Goal: Navigation & Orientation: Find specific page/section

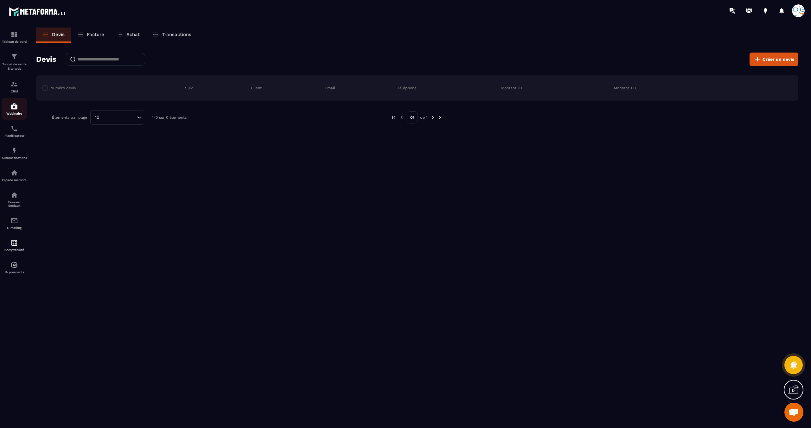
click at [15, 111] on div "Webinaire" at bounding box center [14, 109] width 25 height 13
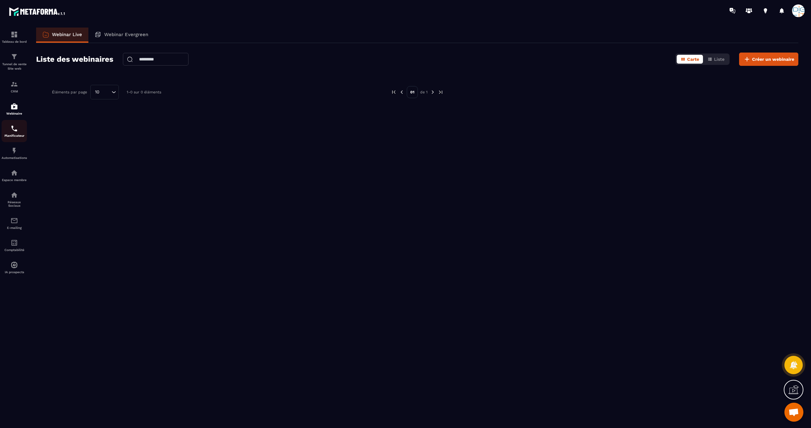
click at [15, 131] on img at bounding box center [14, 129] width 8 height 8
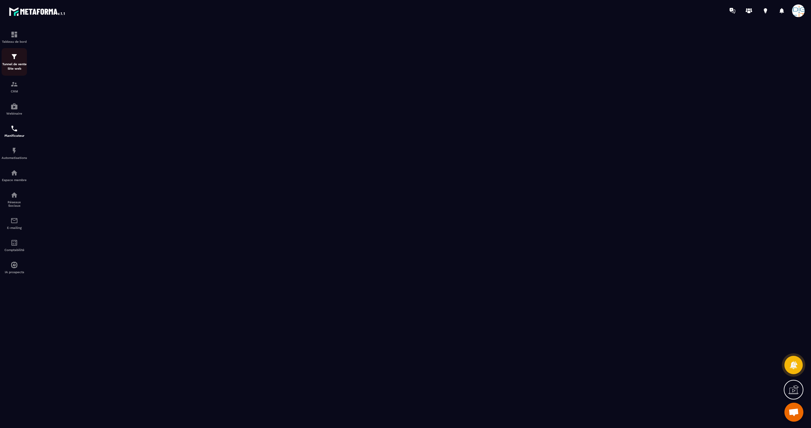
click at [13, 58] on img at bounding box center [14, 57] width 8 height 8
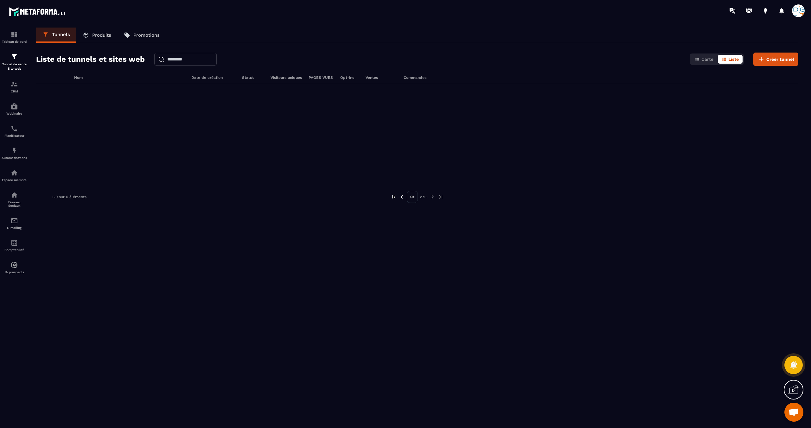
click at [91, 37] on link "Produits" at bounding box center [96, 35] width 41 height 15
click at [103, 35] on p "Produits" at bounding box center [101, 35] width 19 height 6
click at [16, 86] on img at bounding box center [14, 84] width 8 height 8
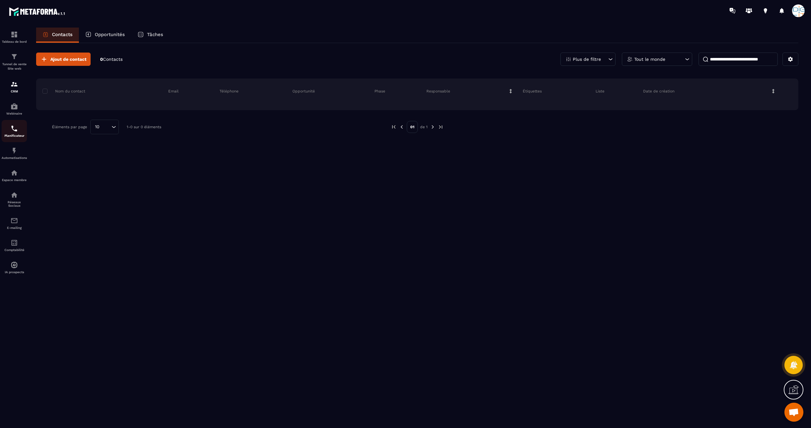
click at [16, 130] on img at bounding box center [14, 129] width 8 height 8
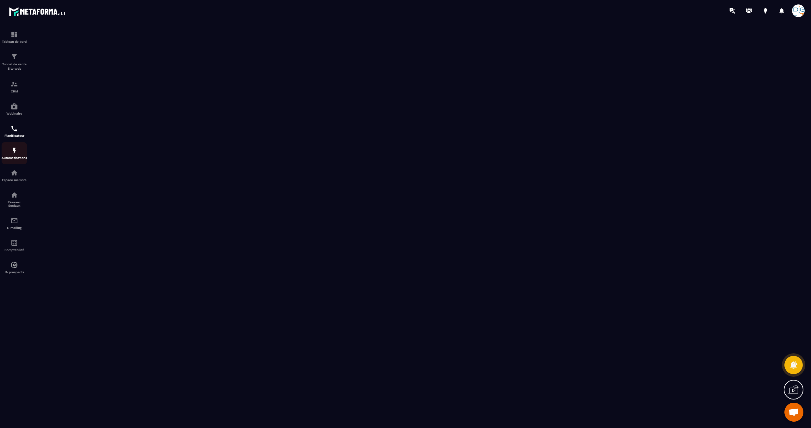
click at [15, 152] on img at bounding box center [14, 151] width 8 height 8
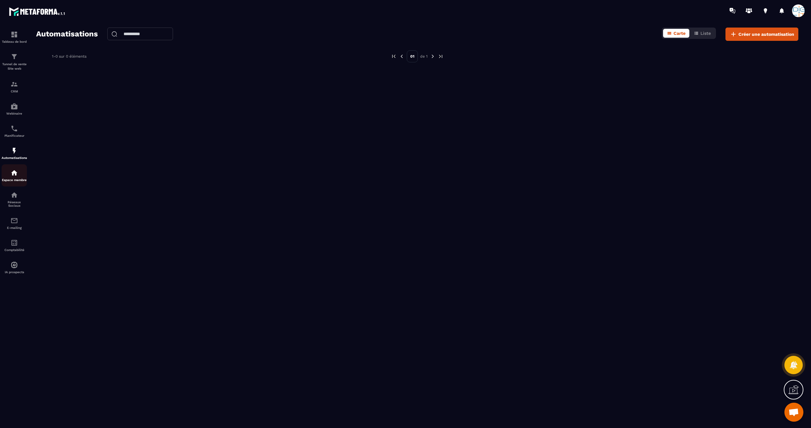
click at [12, 174] on img at bounding box center [14, 173] width 8 height 8
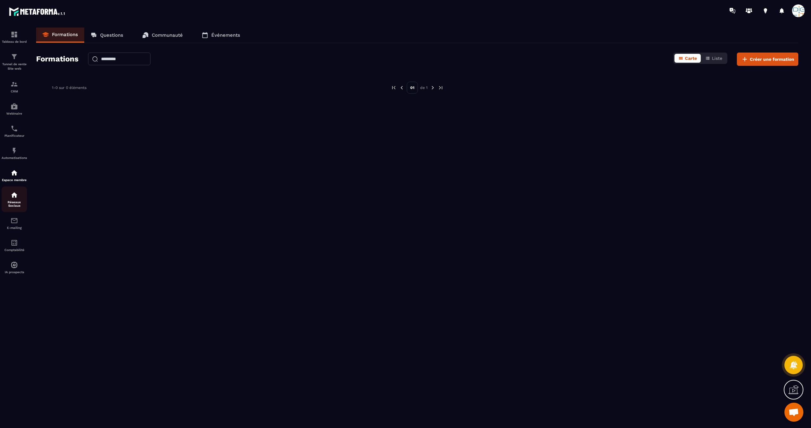
click at [15, 201] on p "Réseaux Sociaux" at bounding box center [14, 204] width 25 height 7
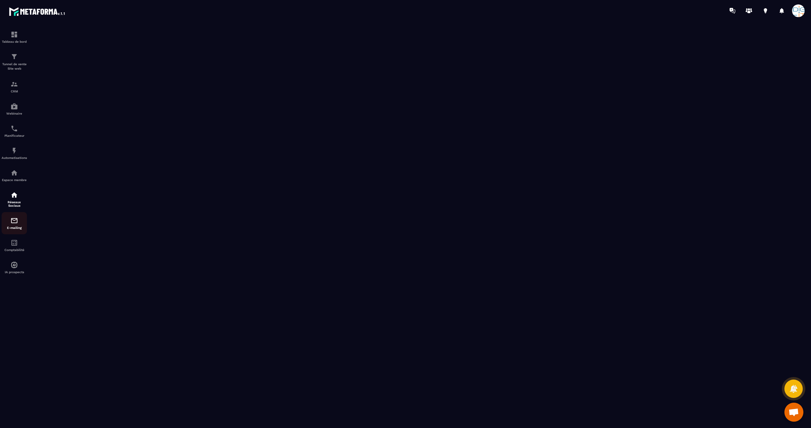
click at [15, 216] on link "E-mailing" at bounding box center [14, 223] width 25 height 22
click at [14, 228] on p "E-mailing" at bounding box center [14, 227] width 25 height 3
click at [14, 218] on img at bounding box center [14, 221] width 8 height 8
click at [15, 181] on p "Espace membre" at bounding box center [14, 179] width 25 height 3
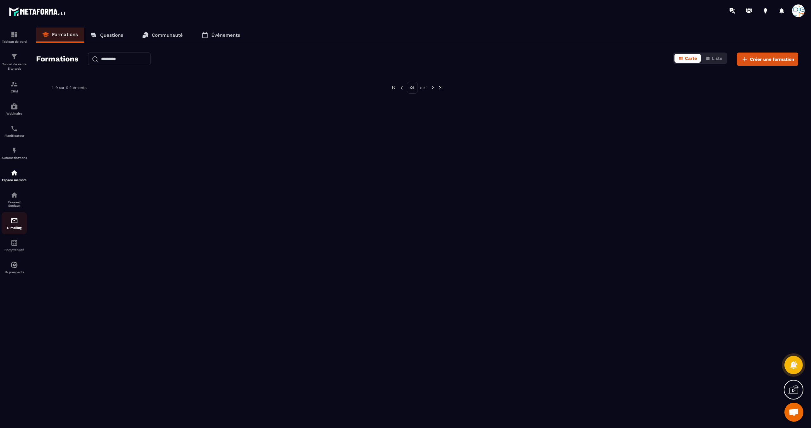
click at [14, 223] on img at bounding box center [14, 221] width 8 height 8
click at [14, 246] on img at bounding box center [14, 243] width 8 height 8
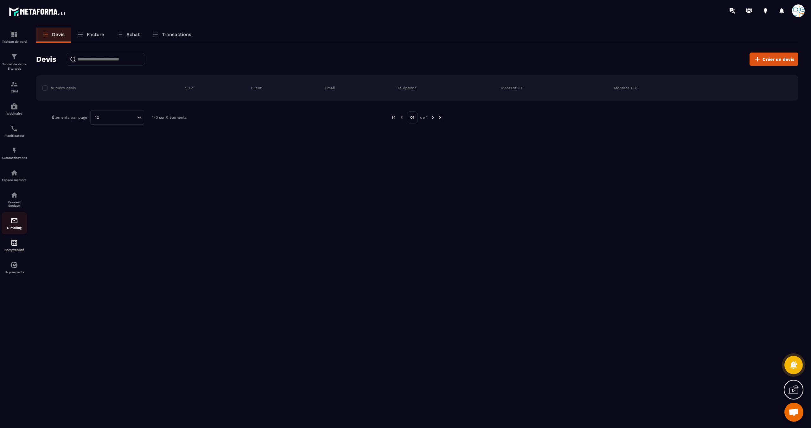
click at [15, 225] on div "E-mailing" at bounding box center [14, 223] width 25 height 13
click at [16, 271] on p "IA prospects" at bounding box center [14, 272] width 25 height 3
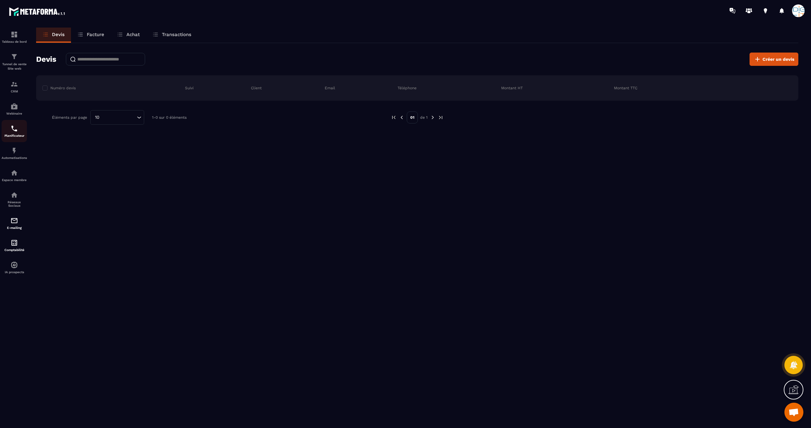
click at [12, 128] on img at bounding box center [14, 129] width 8 height 8
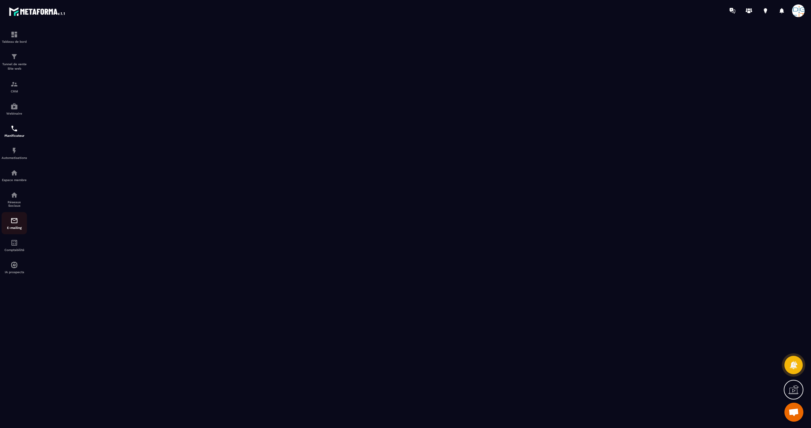
click at [12, 219] on img at bounding box center [14, 221] width 8 height 8
click at [14, 223] on img at bounding box center [14, 221] width 8 height 8
